Goal: Ask a question

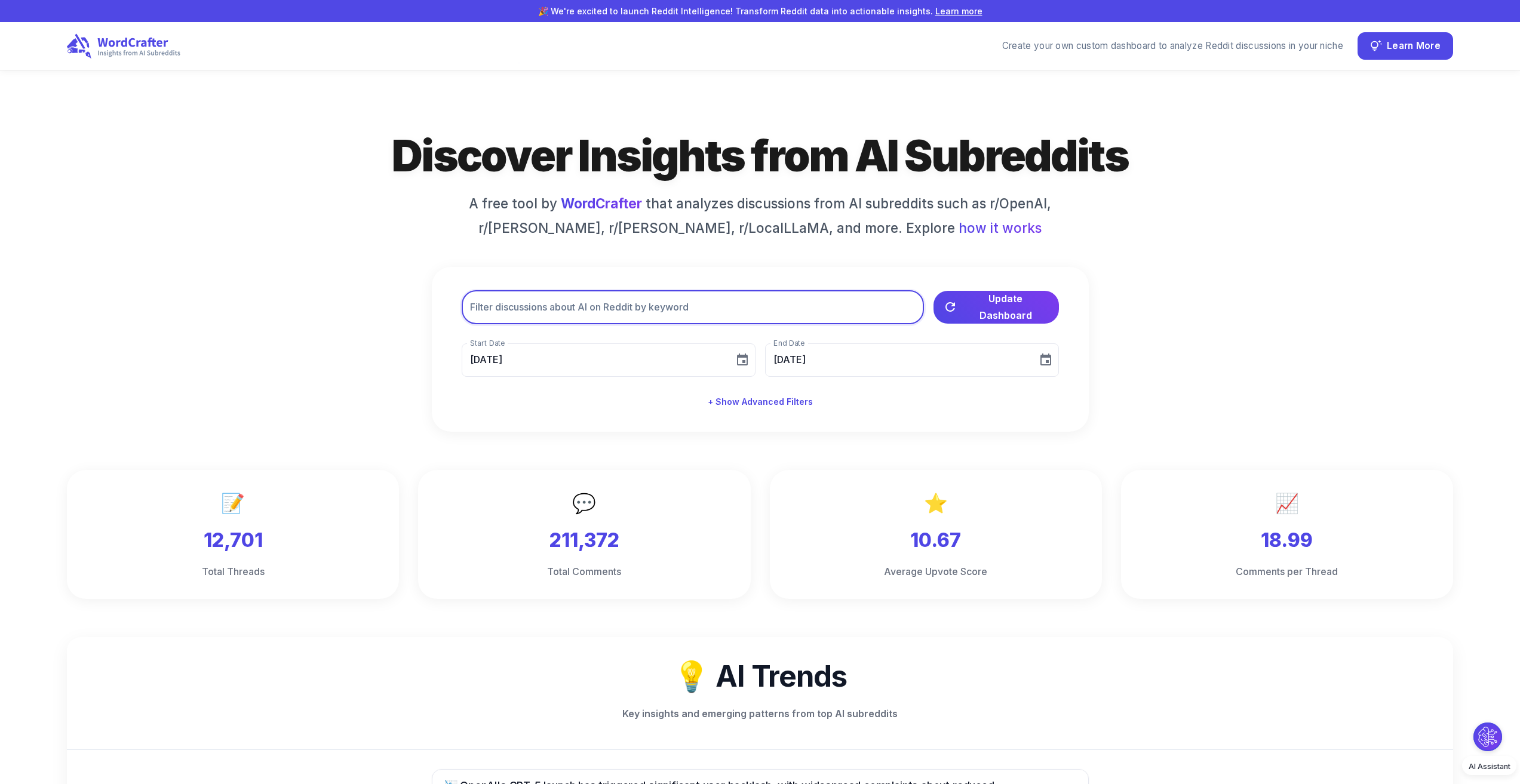
click at [704, 314] on input "text" at bounding box center [692, 308] width 462 height 34
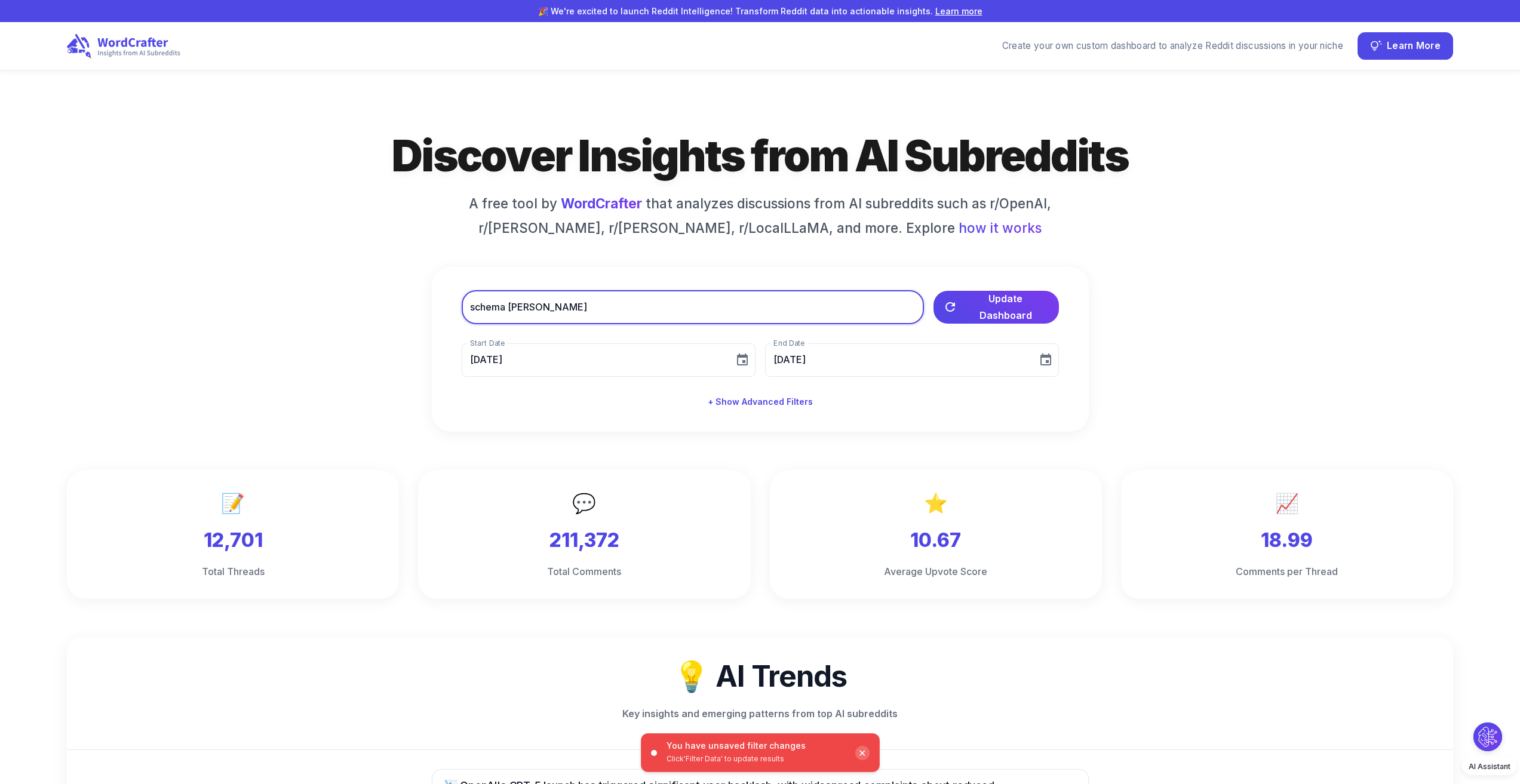
type input "schema markup"
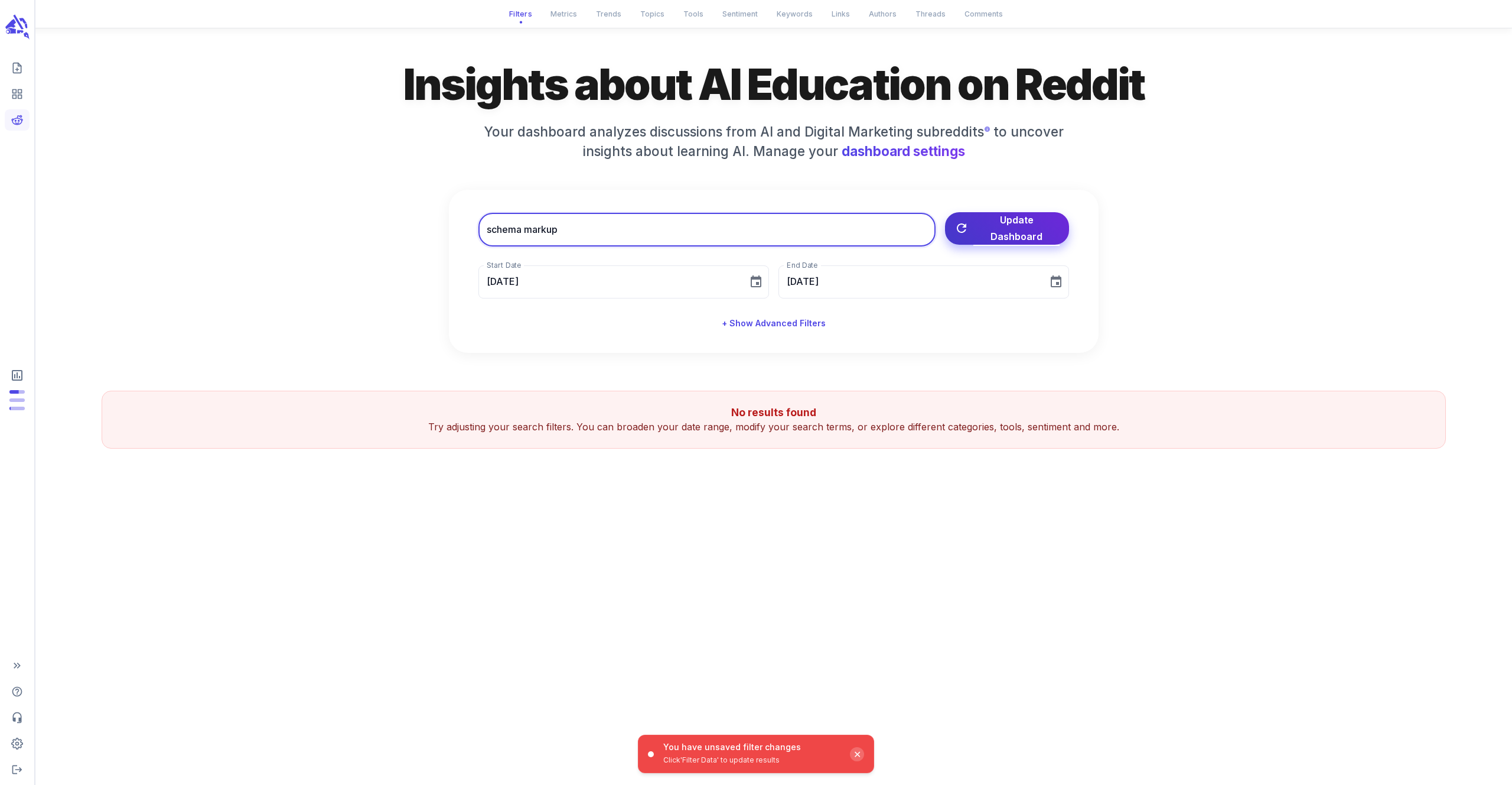
type input "schema markup"
click at [1012, 236] on span "Update Dashboard" at bounding box center [1017, 228] width 87 height 33
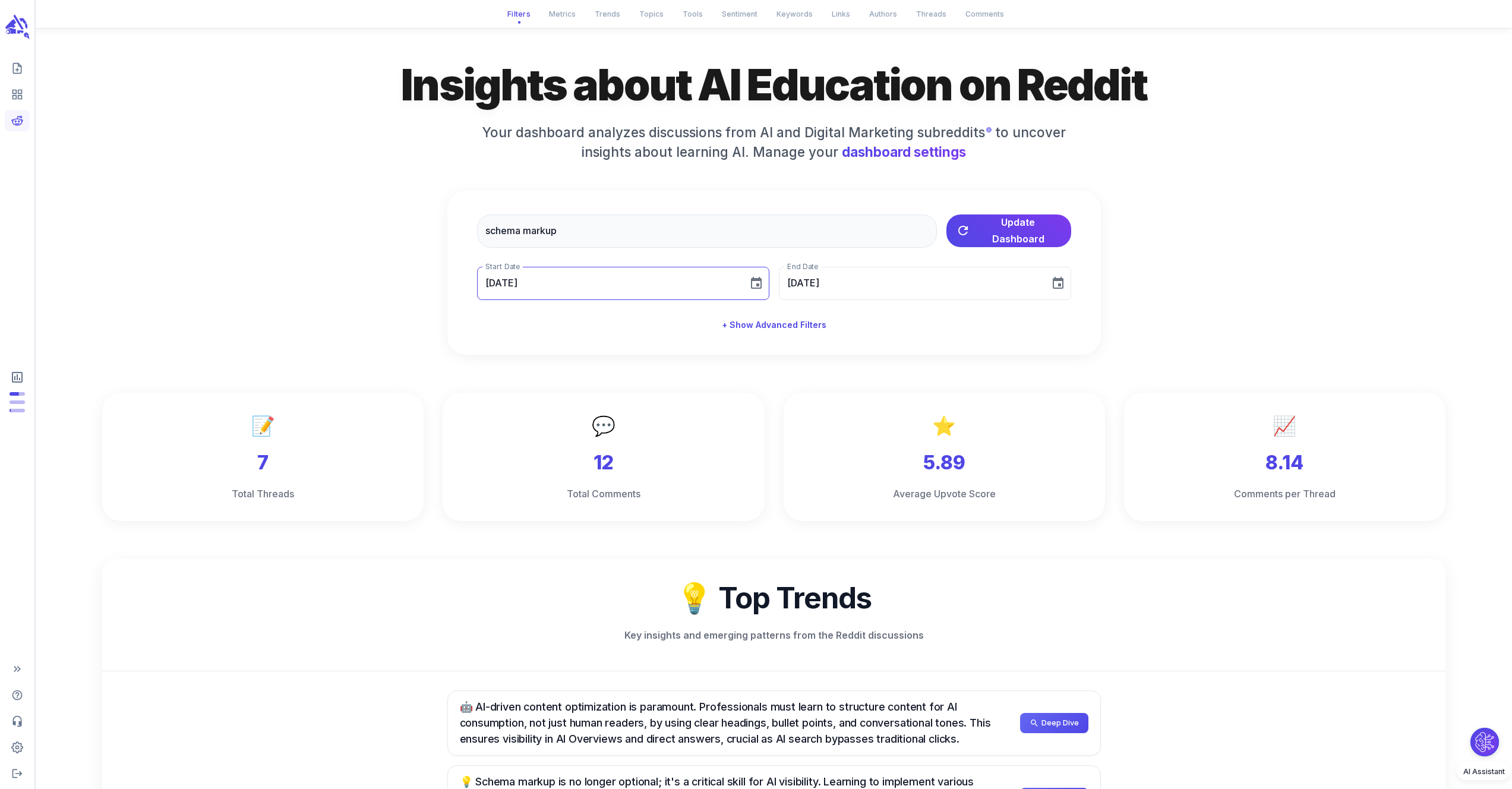
click at [683, 293] on input "07/19/2025" at bounding box center [608, 284] width 263 height 34
click at [624, 319] on icon "Previous month" at bounding box center [624, 317] width 4 height 7
click at [623, 319] on icon "Previous month" at bounding box center [624, 317] width 4 height 7
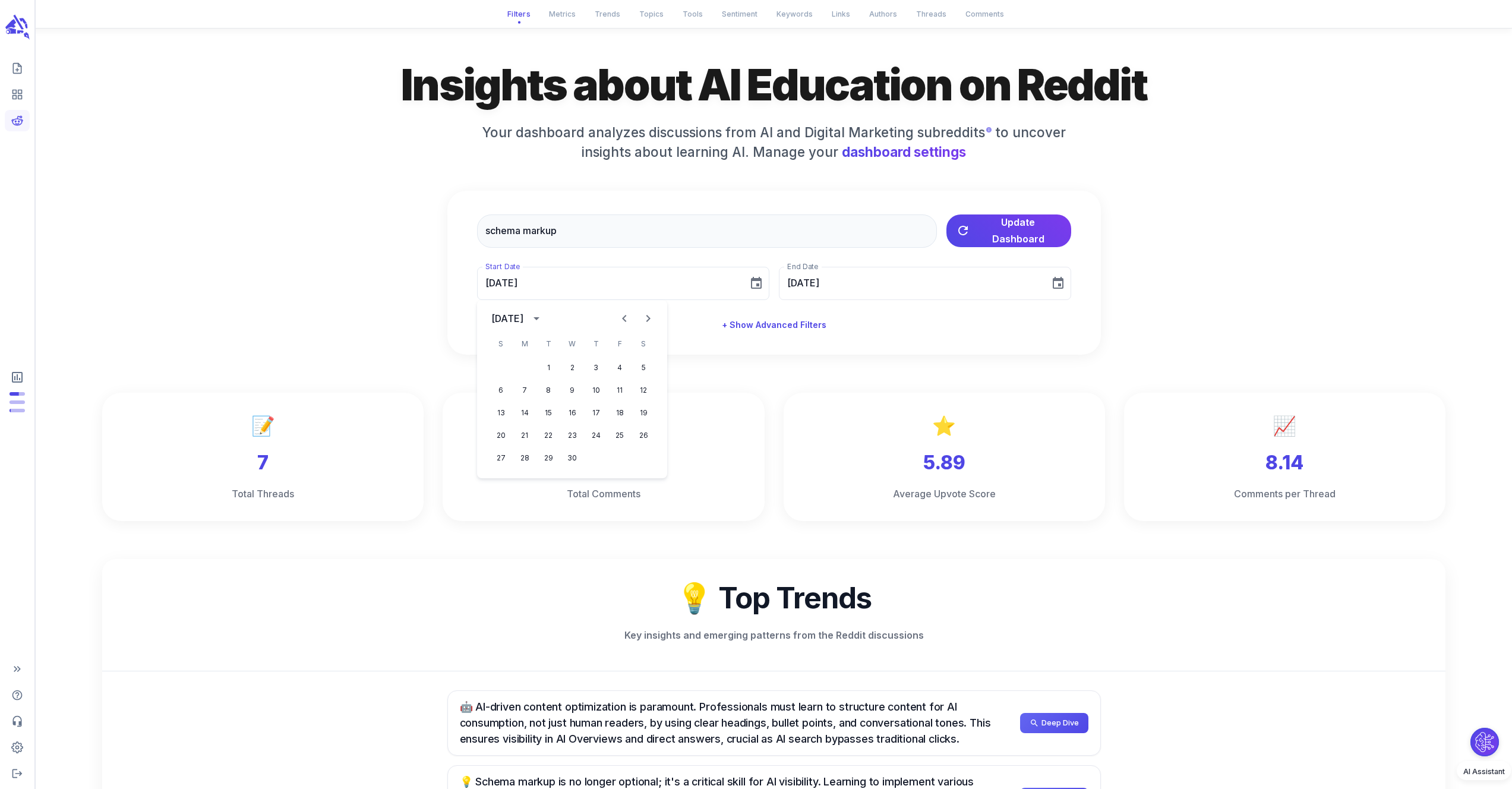
click at [623, 319] on icon "Previous month" at bounding box center [624, 317] width 4 height 7
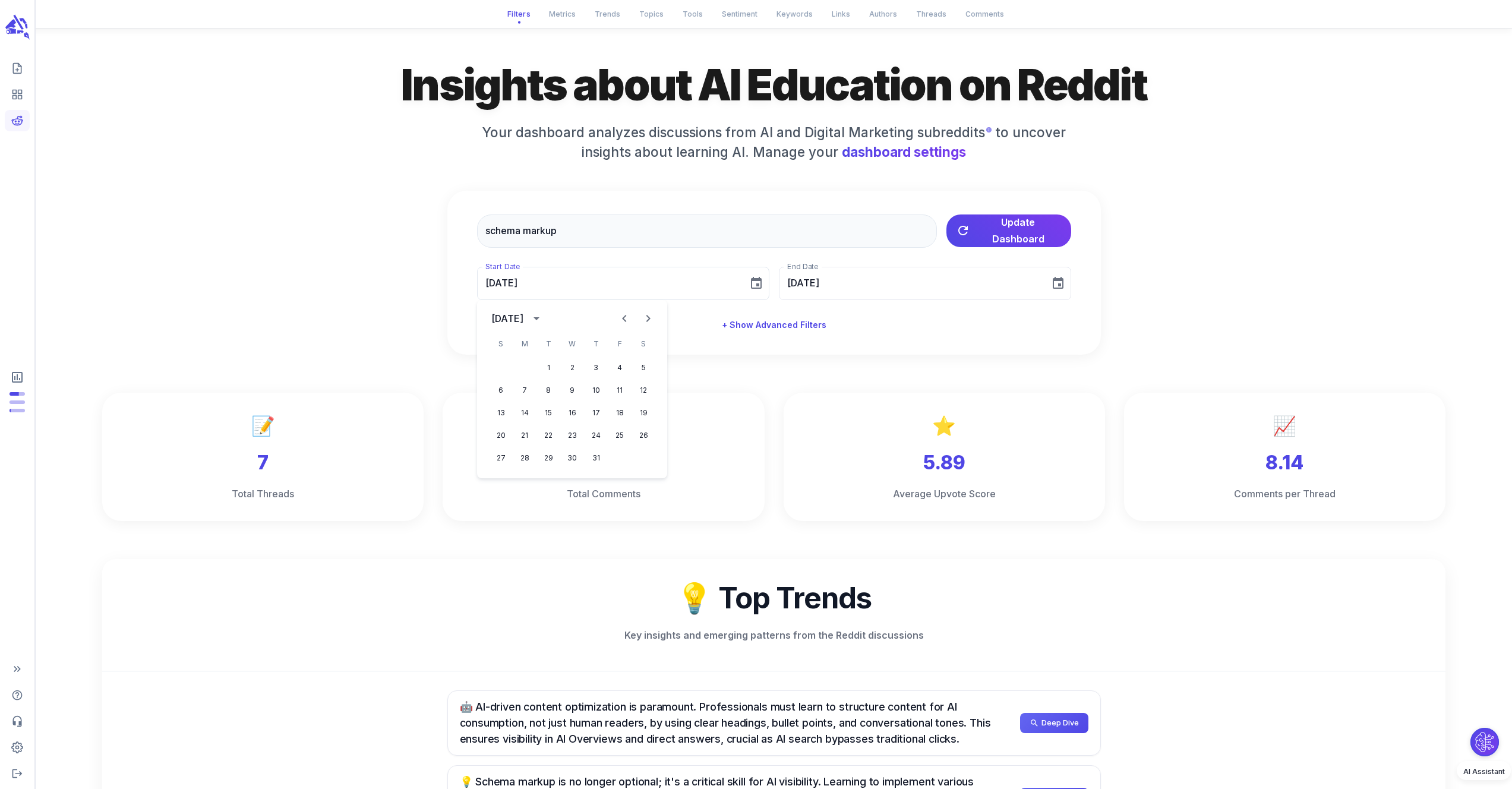
click at [623, 319] on icon "Previous month" at bounding box center [624, 317] width 4 height 7
click at [529, 365] on button "1" at bounding box center [525, 368] width 22 height 22
type input "07/01/2024"
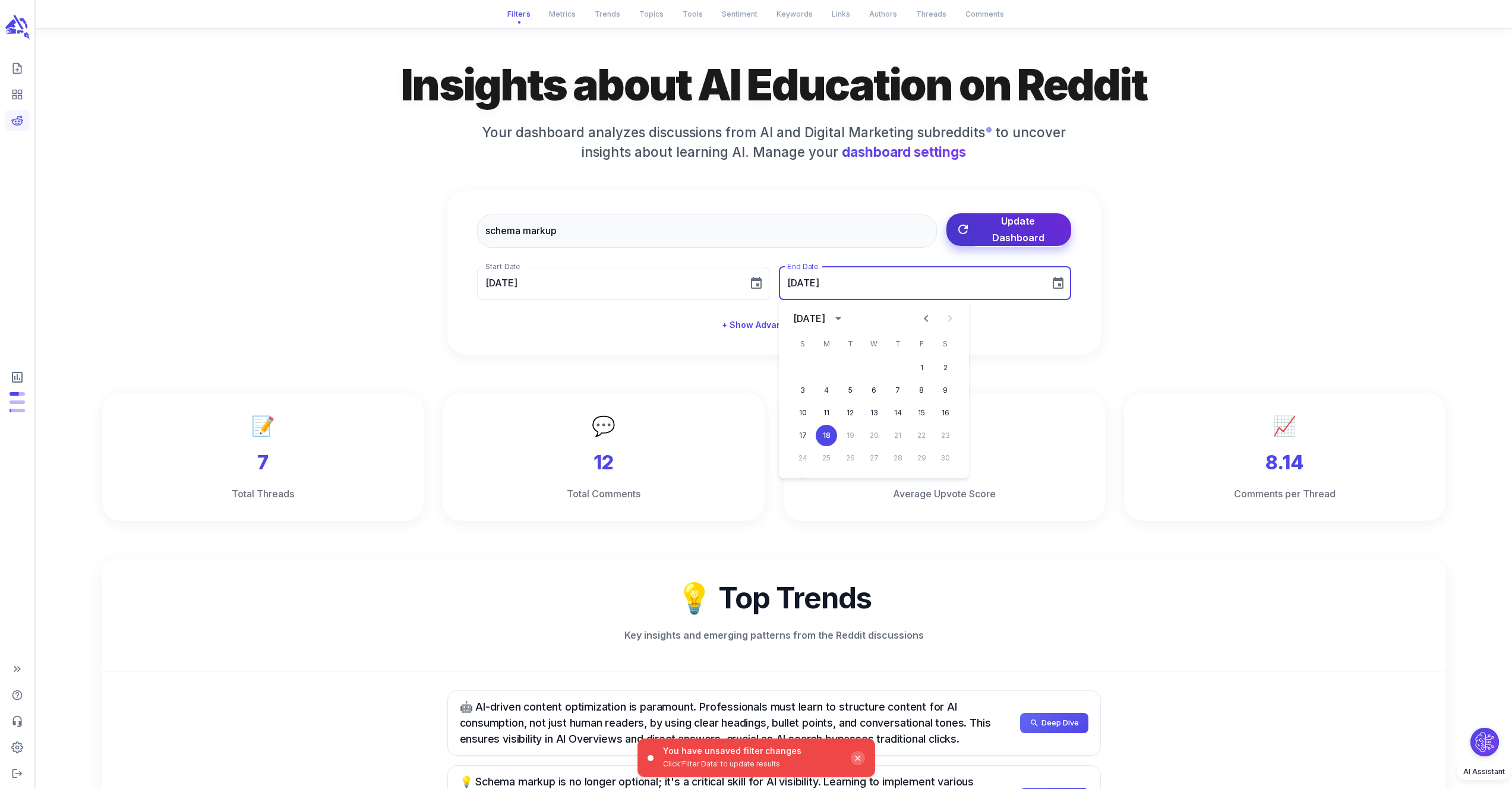
click at [977, 243] on button "Update Dashboard" at bounding box center [1009, 229] width 125 height 33
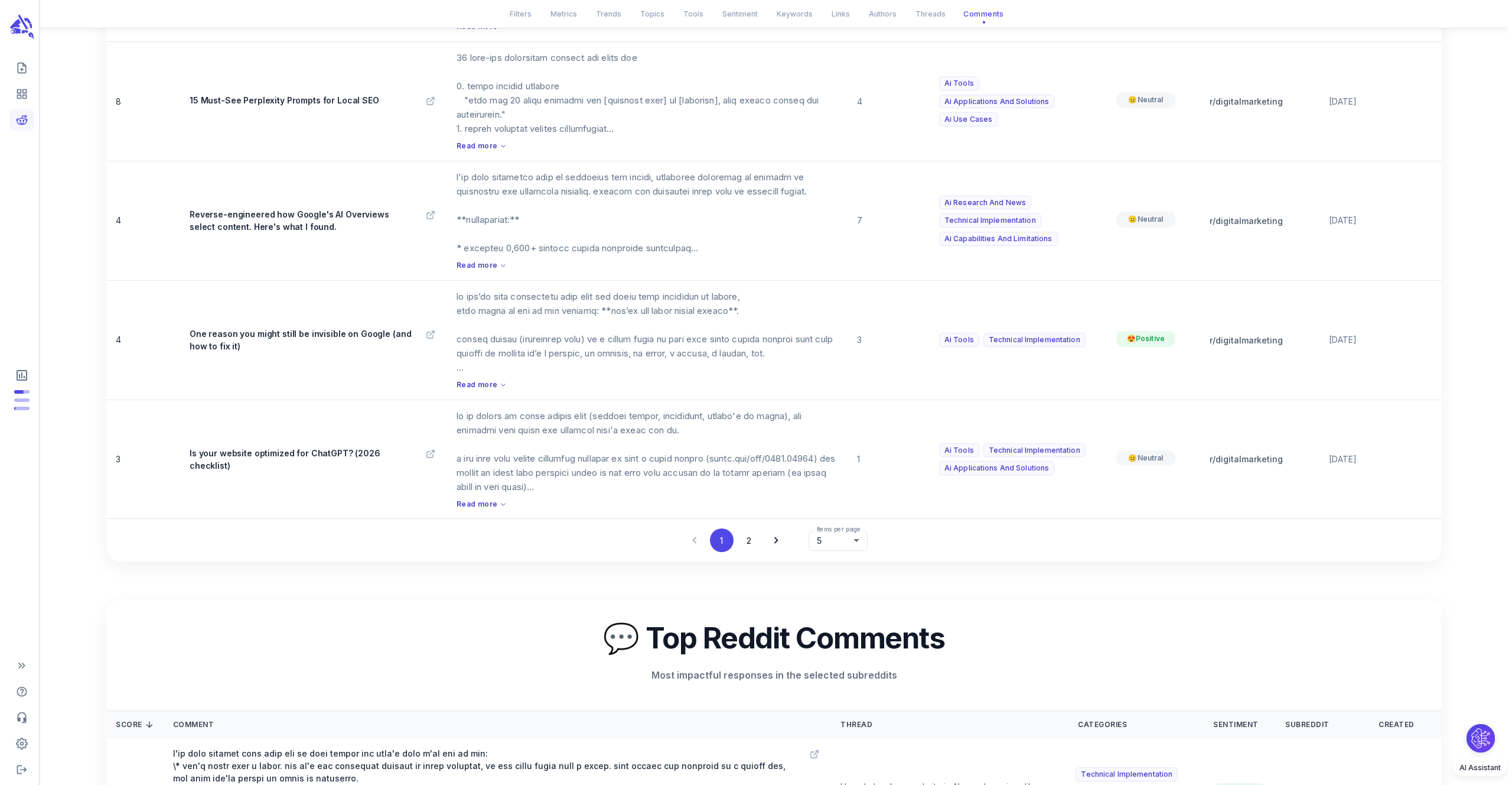
scroll to position [4943, 0]
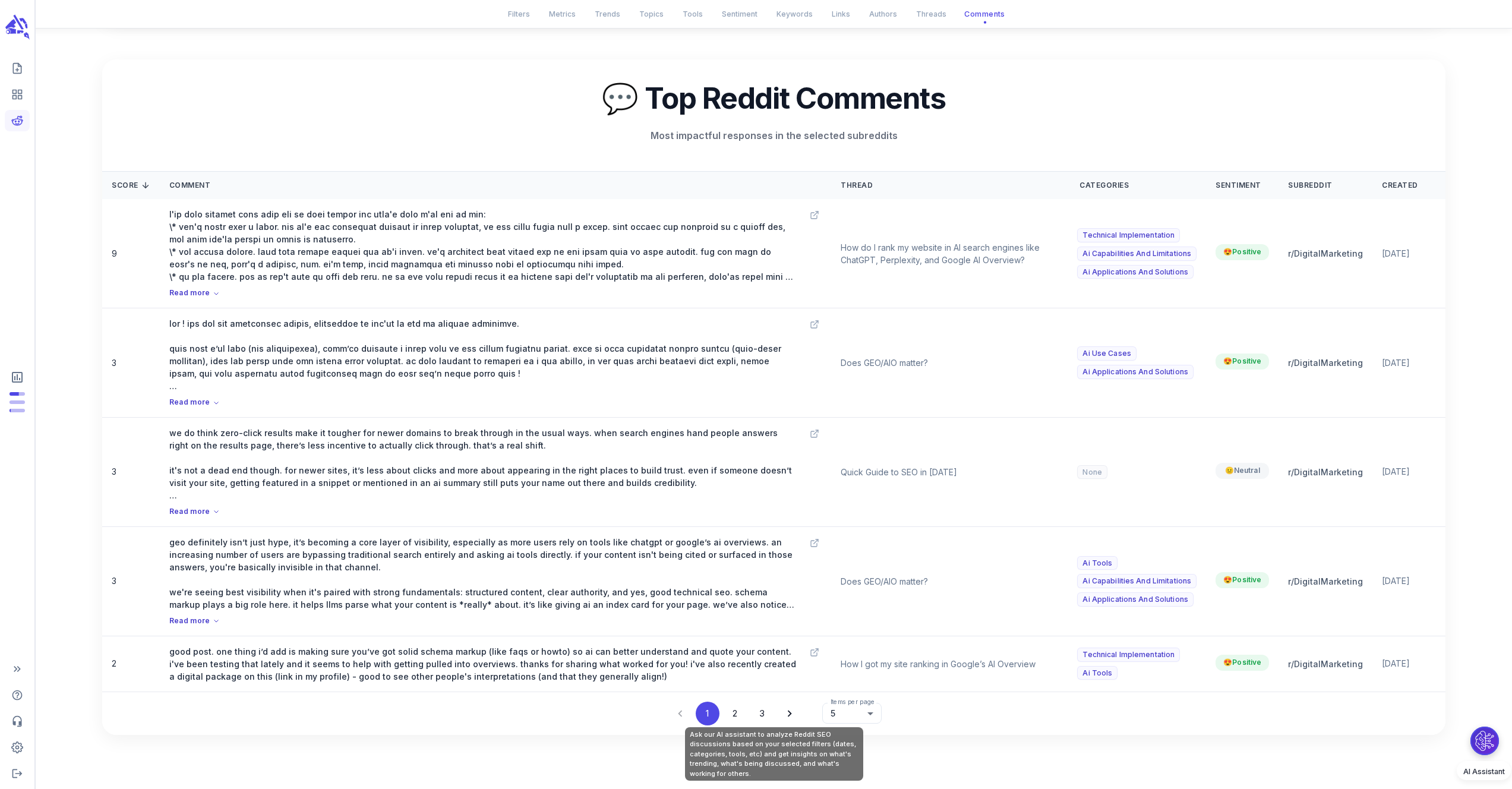
click at [1487, 737] on button "Ask our AI assistant to analyze Reddit SEO discussions based on your selected f…" at bounding box center [1484, 741] width 29 height 29
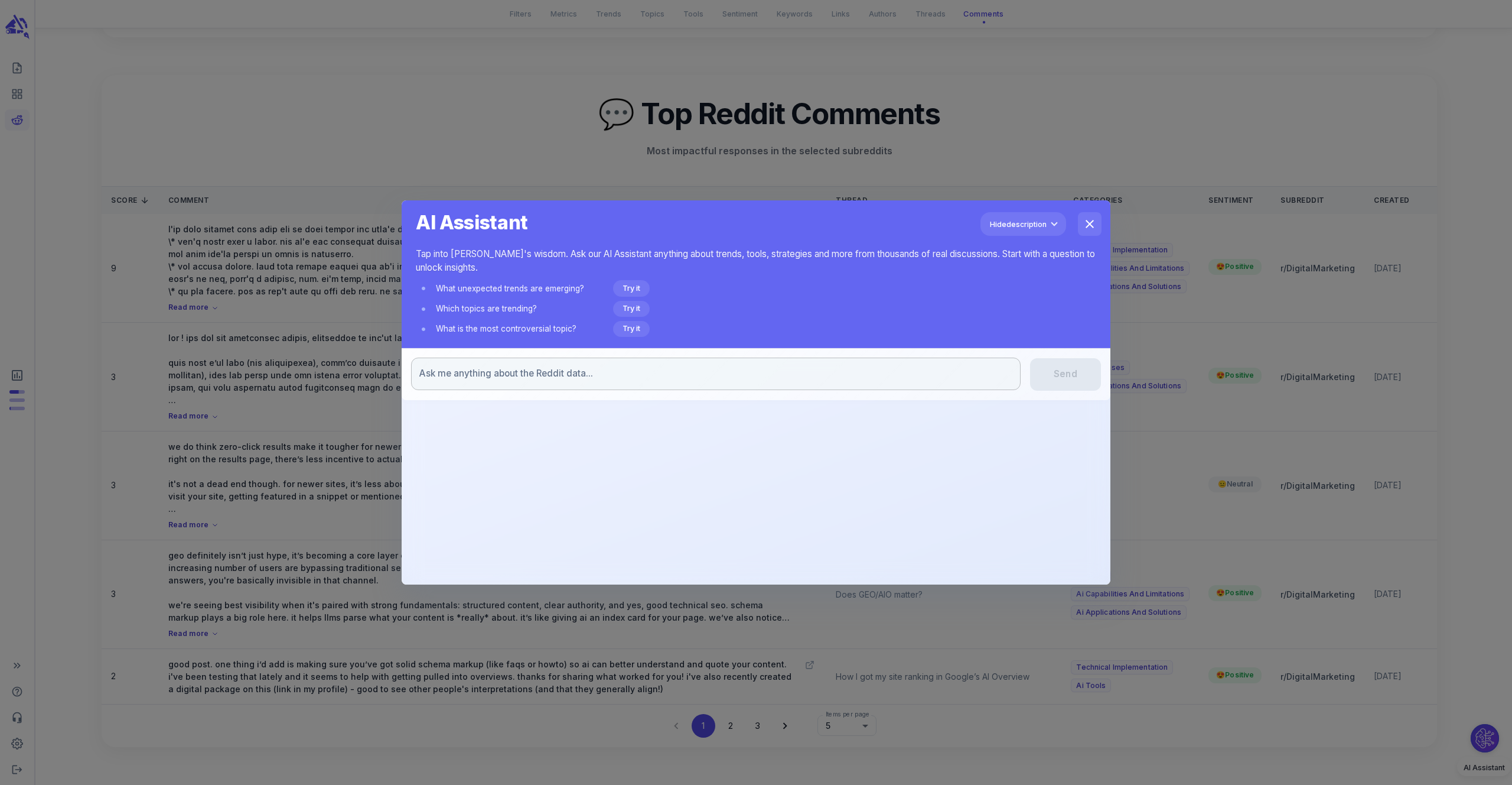
click at [689, 374] on textarea at bounding box center [716, 373] width 593 height 13
type textarea "why is schema markup important for AI visibility?"
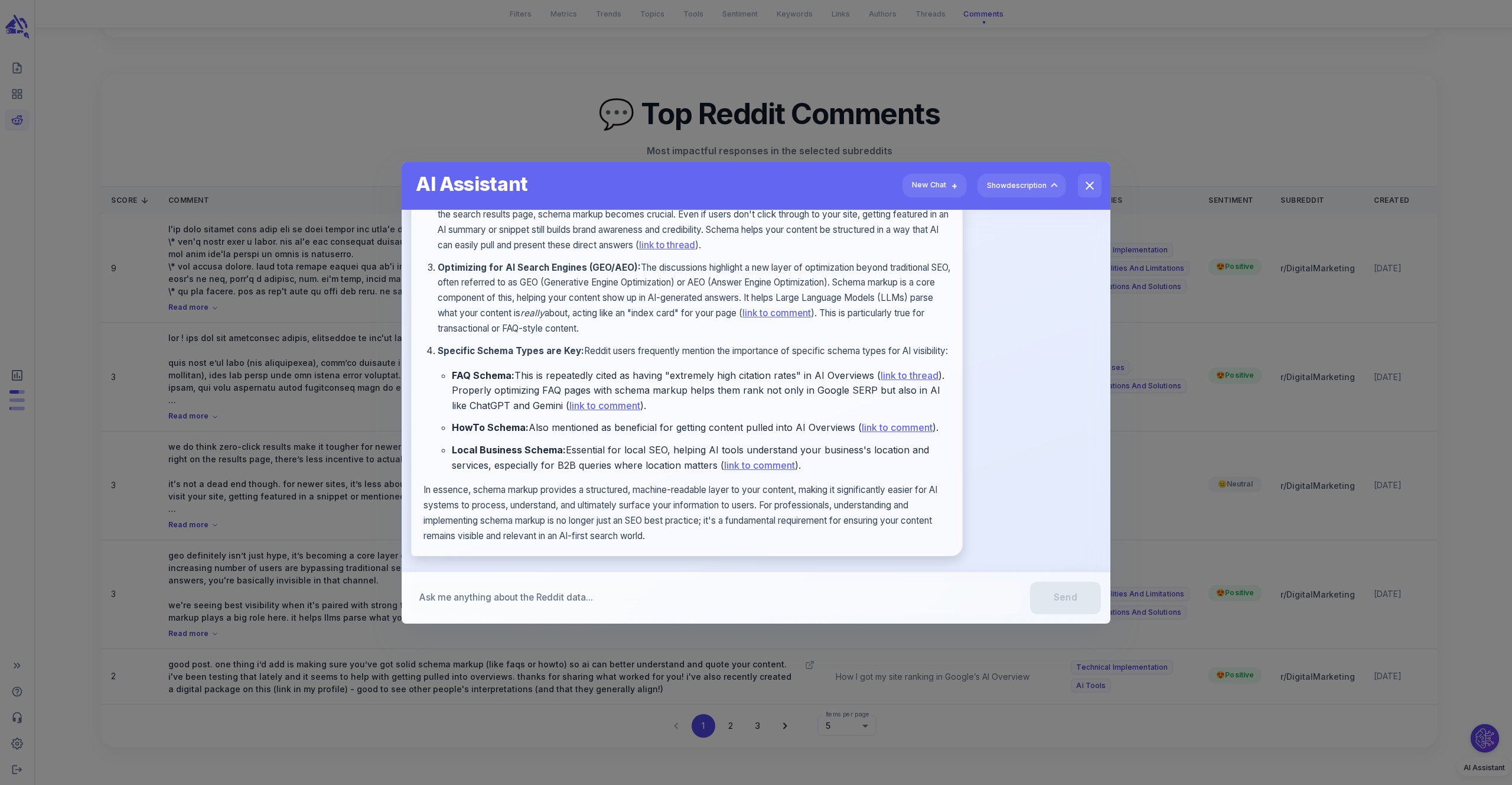
scroll to position [286, 0]
click at [559, 594] on textarea at bounding box center [716, 596] width 593 height 13
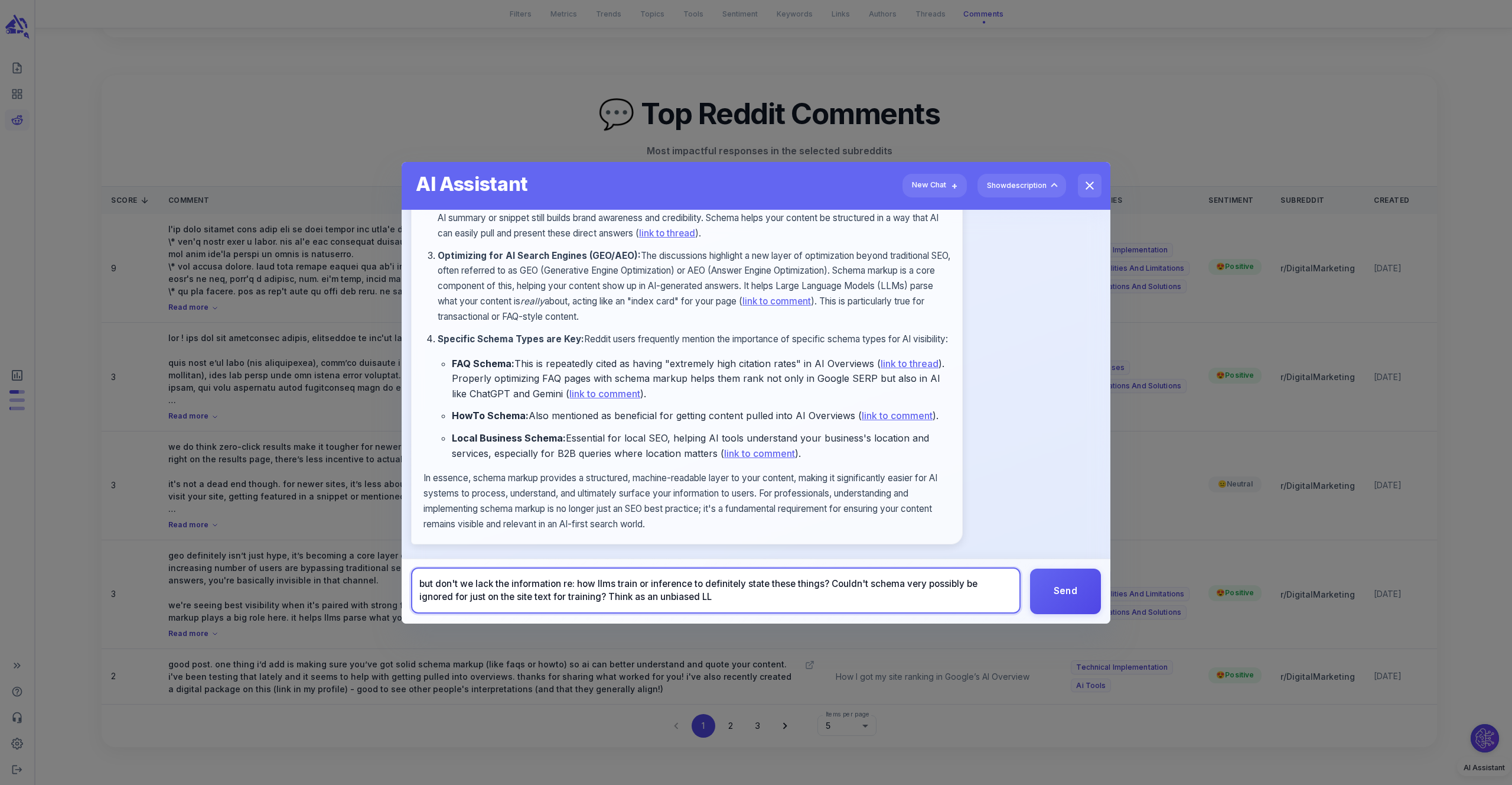
type textarea "but don't we lack the information re: how llms train or inference to definitely…"
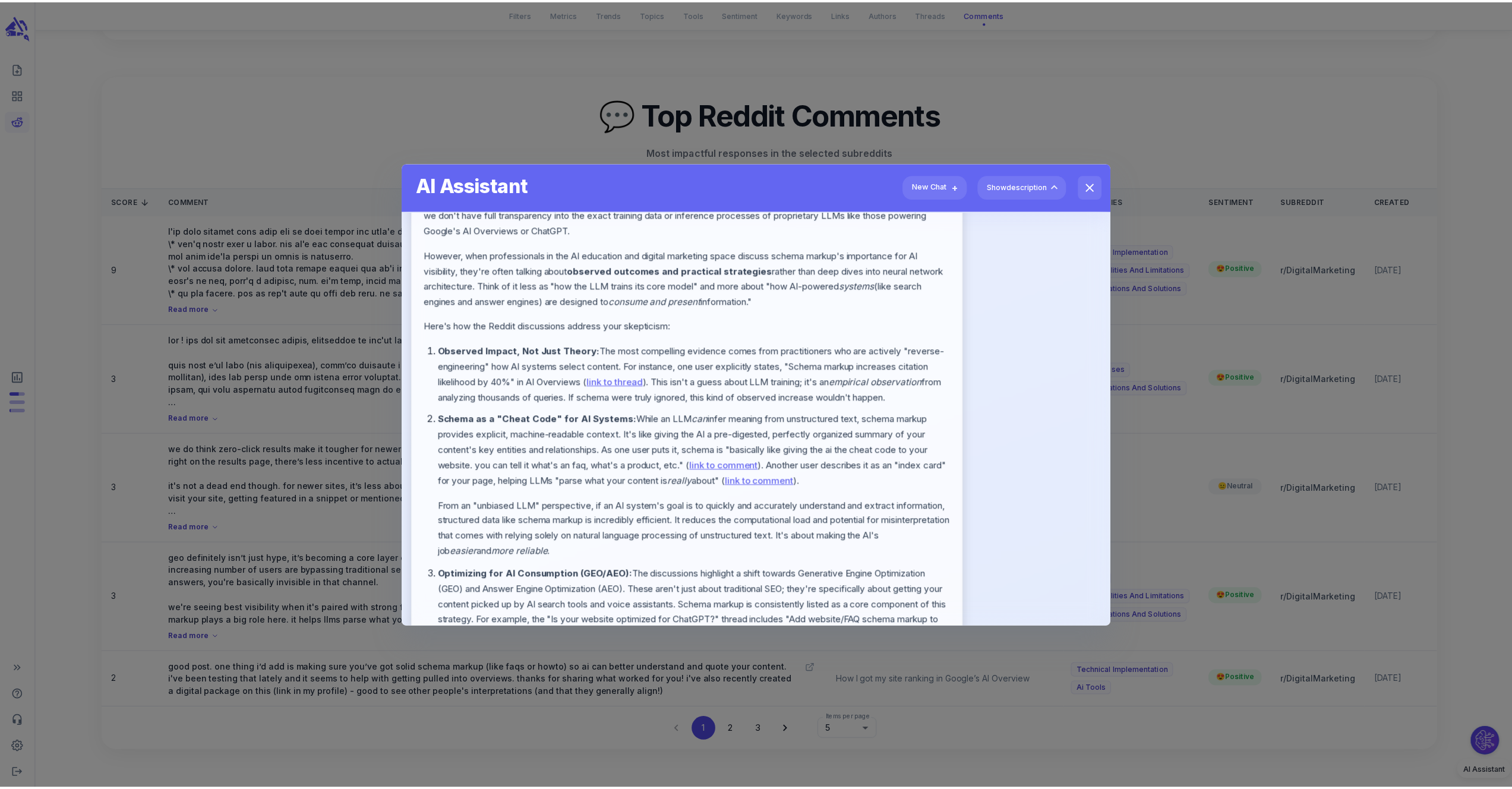
scroll to position [1051, 0]
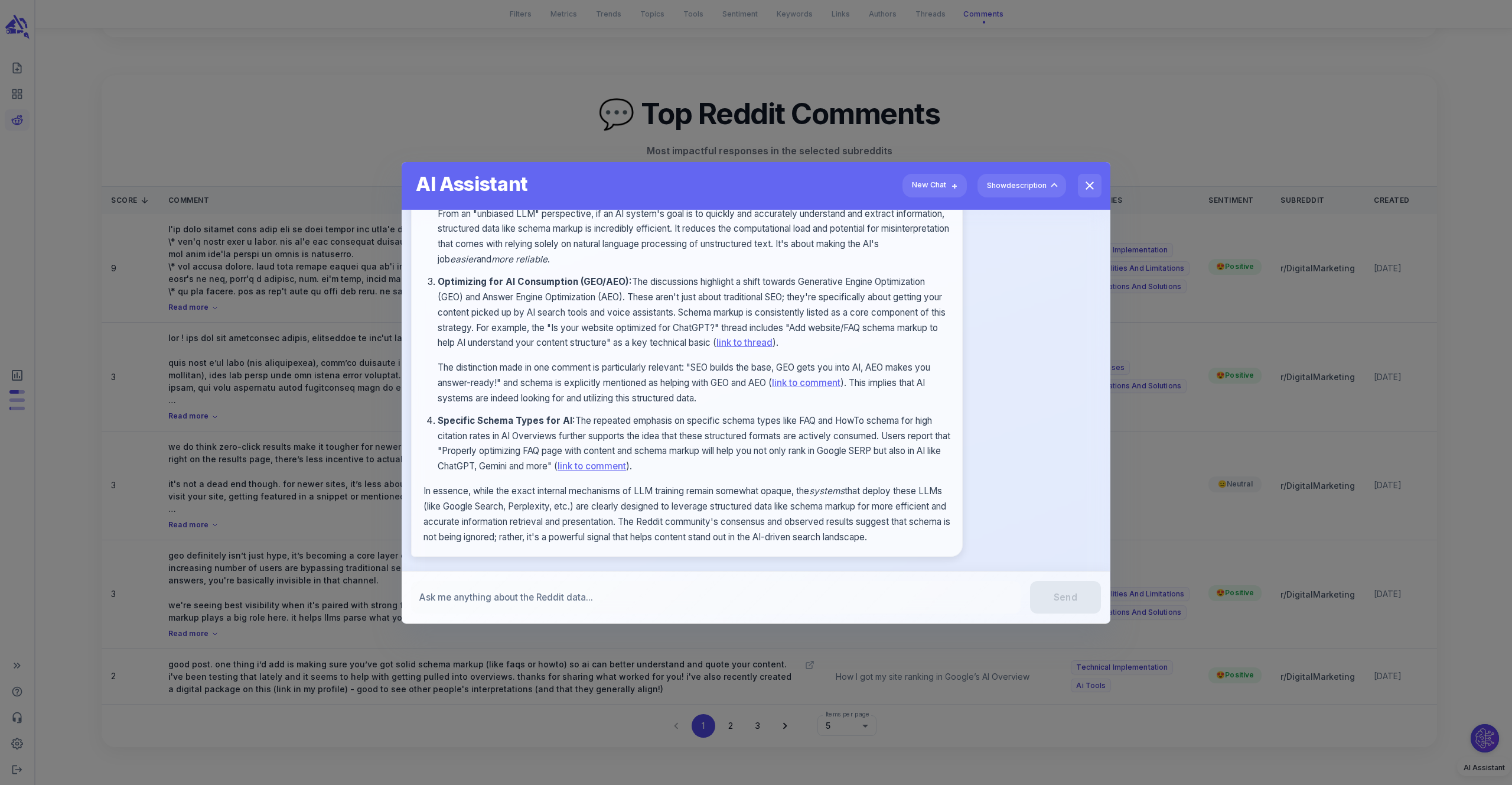
click at [596, 136] on div "AI Assistant Tap into Reddit's wisdom. Ask our AI Assistant anything about tren…" at bounding box center [756, 392] width 1512 height 785
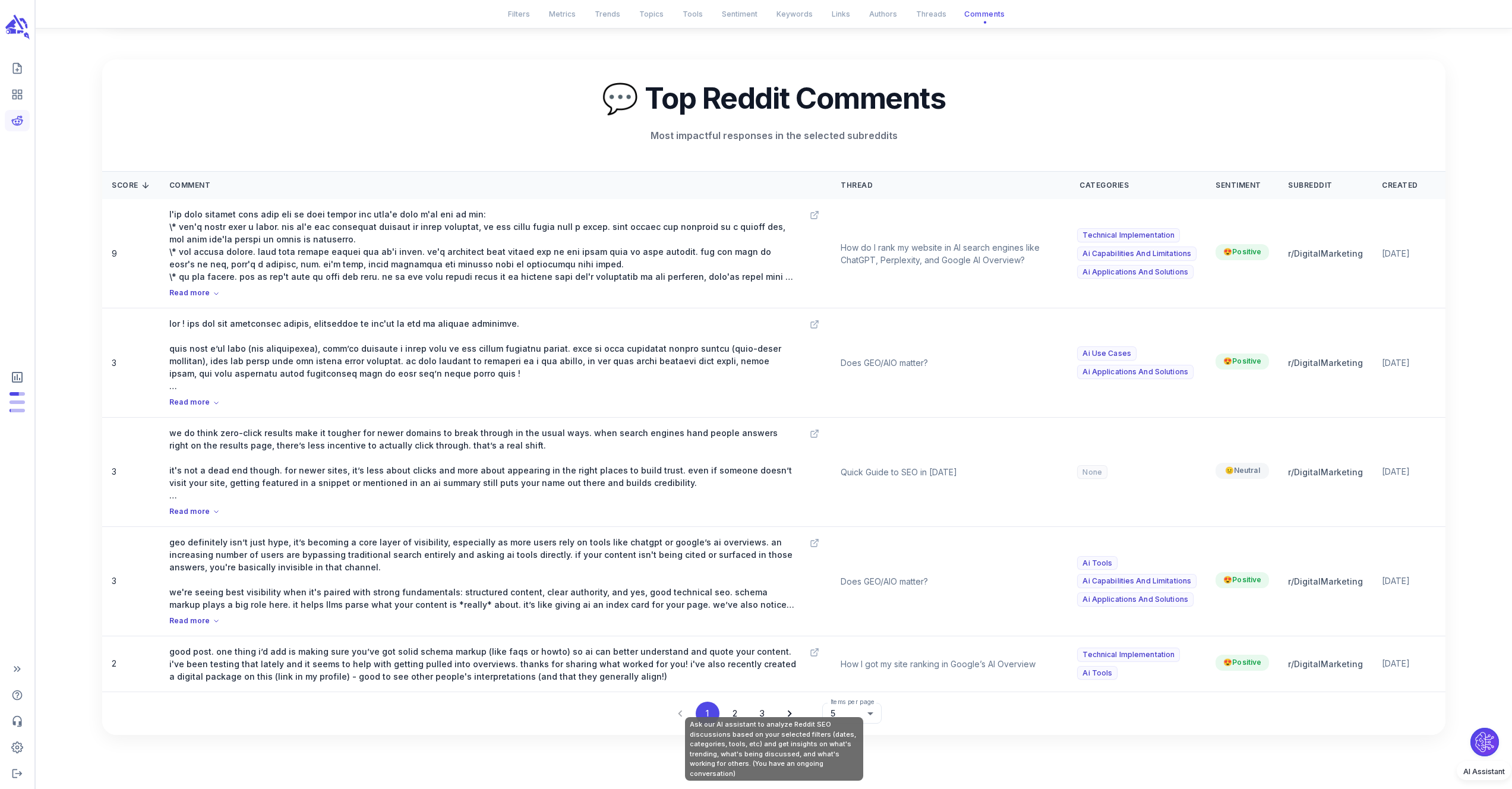
click at [354, 119] on h2 "💬 Top Reddit Comments" at bounding box center [774, 98] width 1305 height 41
